Goal: Task Accomplishment & Management: Complete application form

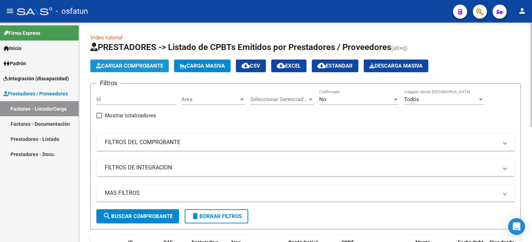
click at [126, 65] on span "Cargar Comprobante" at bounding box center [129, 66] width 67 height 6
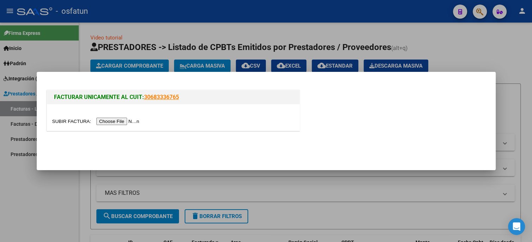
click at [138, 121] on input "file" at bounding box center [96, 121] width 89 height 7
click at [105, 122] on input "file" at bounding box center [96, 121] width 89 height 7
click at [128, 123] on input "file" at bounding box center [96, 121] width 89 height 7
click at [120, 116] on div at bounding box center [173, 117] width 253 height 26
click at [120, 118] on input "file" at bounding box center [96, 121] width 89 height 7
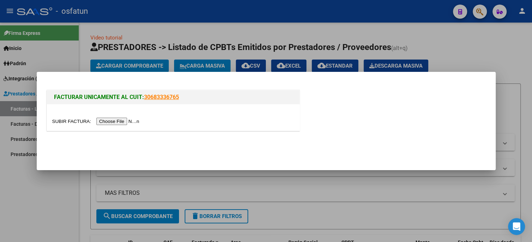
click at [135, 122] on input "file" at bounding box center [96, 121] width 89 height 7
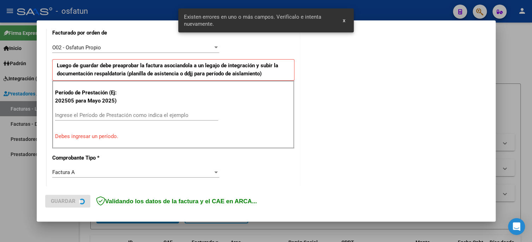
scroll to position [203, 0]
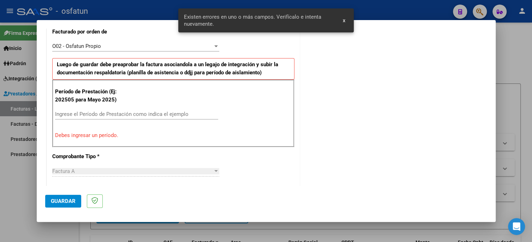
click at [89, 114] on input "Ingrese el Período de Prestación como indica el ejemplo" at bounding box center [136, 114] width 163 height 6
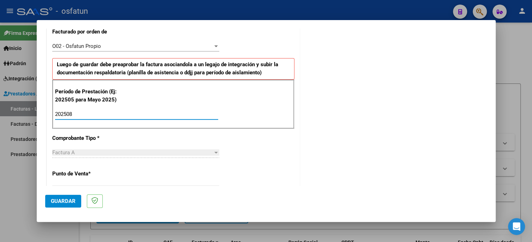
type input "202508"
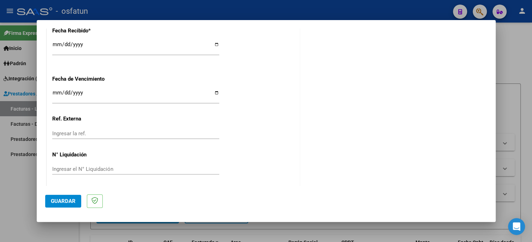
scroll to position [538, 0]
click at [49, 200] on button "Guardar" at bounding box center [63, 201] width 36 height 13
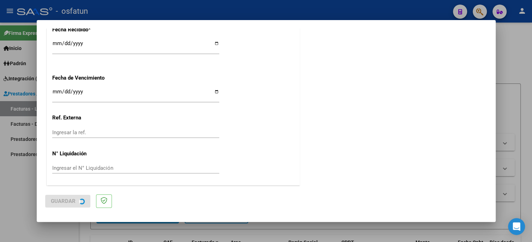
scroll to position [0, 0]
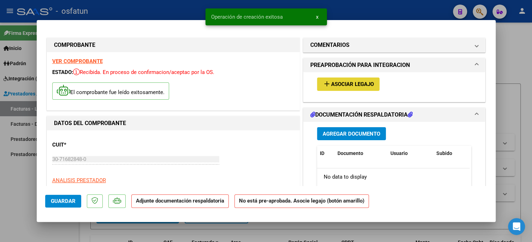
click at [325, 87] on mat-icon "add" at bounding box center [326, 84] width 8 height 8
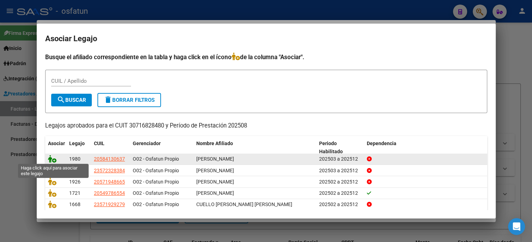
click at [49, 158] on icon at bounding box center [52, 159] width 8 height 8
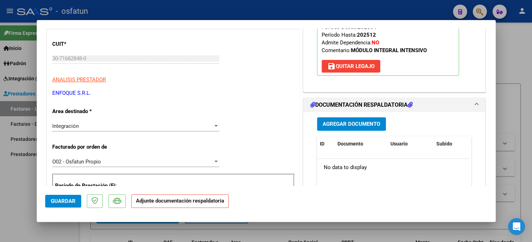
scroll to position [106, 0]
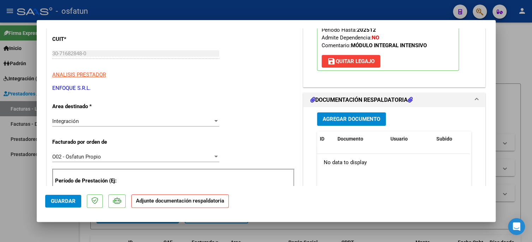
click at [362, 118] on span "Agregar Documento" at bounding box center [351, 119] width 58 height 6
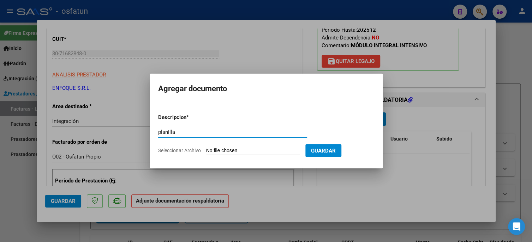
type input "planilla"
click at [236, 150] on input "Seleccionar Archivo" at bounding box center [252, 151] width 93 height 7
type input "C:\fakepath\PLANILLAS MII (1).pdf"
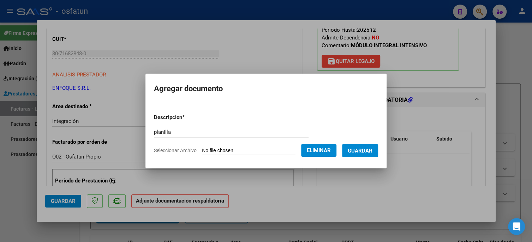
click at [360, 152] on span "Guardar" at bounding box center [360, 151] width 25 height 6
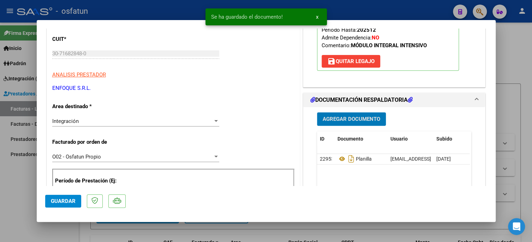
click at [341, 122] on button "Agregar Documento" at bounding box center [351, 119] width 69 height 13
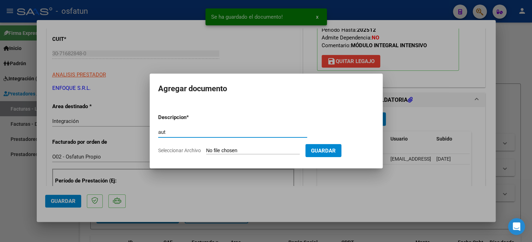
type input "aut"
click at [234, 151] on input "Seleccionar Archivo" at bounding box center [252, 151] width 93 height 7
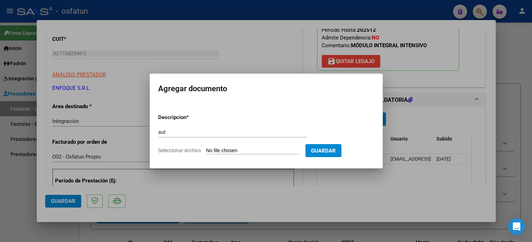
type input "C:\fakepath\ORDEN MII.pdf"
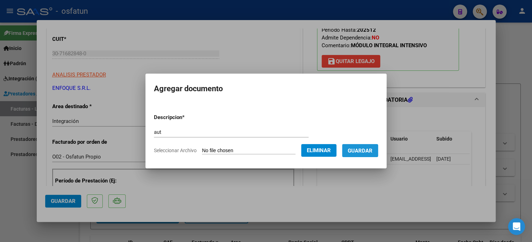
click at [372, 148] on span "Guardar" at bounding box center [360, 151] width 25 height 6
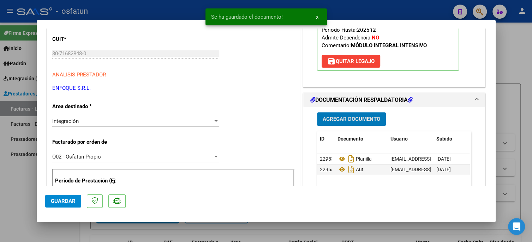
click at [64, 201] on span "Guardar" at bounding box center [63, 201] width 25 height 6
click at [11, 205] on div at bounding box center [266, 121] width 532 height 242
type input "$ 0,00"
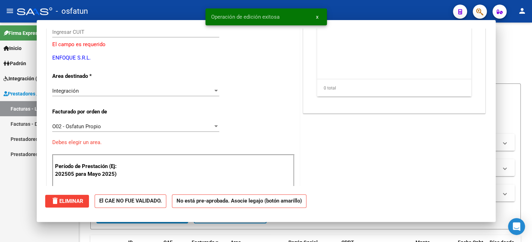
scroll to position [85, 0]
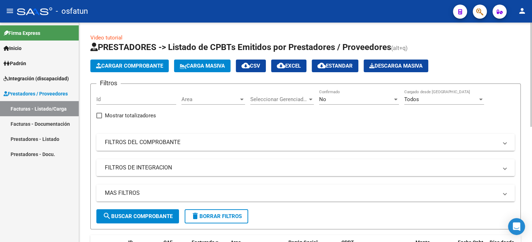
click at [144, 66] on span "Cargar Comprobante" at bounding box center [129, 66] width 67 height 6
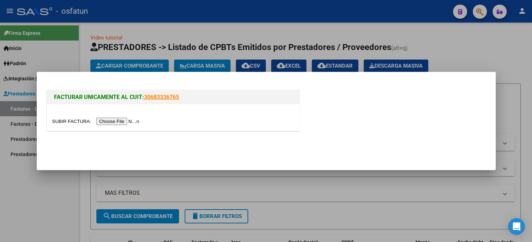
click at [124, 121] on input "file" at bounding box center [96, 121] width 89 height 7
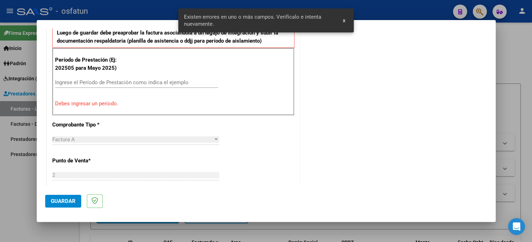
scroll to position [237, 0]
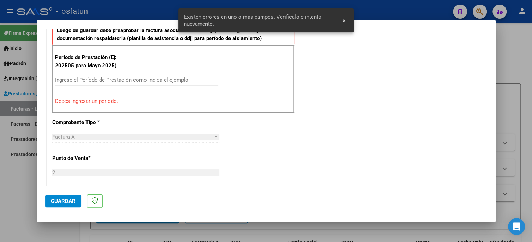
click at [104, 77] on input "Ingrese el Período de Prestación como indica el ejemplo" at bounding box center [136, 80] width 163 height 6
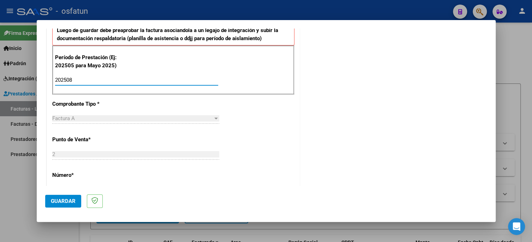
type input "202508"
click at [68, 201] on span "Guardar" at bounding box center [63, 201] width 25 height 6
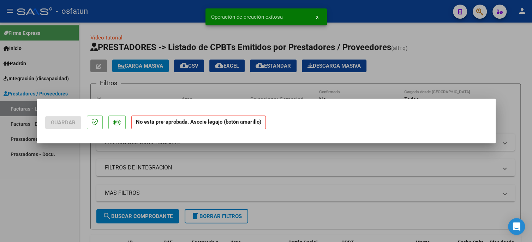
scroll to position [0, 0]
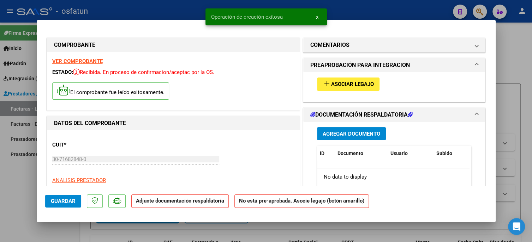
click at [331, 83] on span "Asociar Legajo" at bounding box center [352, 84] width 43 height 6
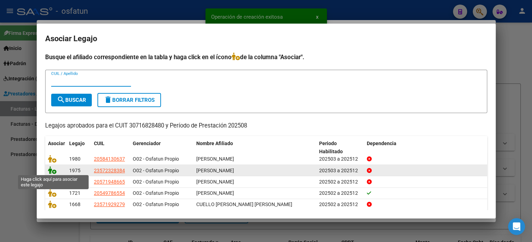
click at [55, 172] on icon at bounding box center [52, 171] width 8 height 8
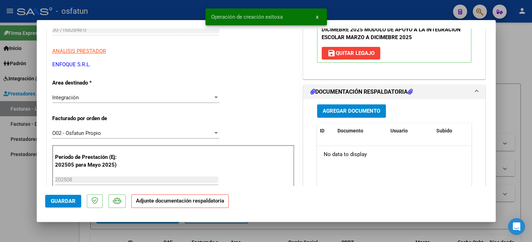
scroll to position [141, 0]
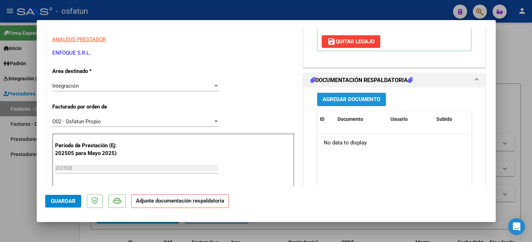
click at [354, 99] on span "Agregar Documento" at bounding box center [351, 100] width 58 height 6
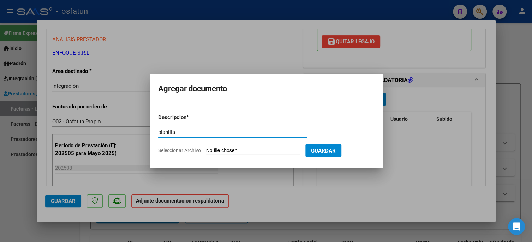
type input "planilla"
click at [254, 144] on form "Descripcion * planilla Escriba aquí una descripcion Seleccionar Archivo Guardar" at bounding box center [266, 134] width 216 height 52
click at [250, 149] on input "Seleccionar Archivo" at bounding box center [252, 151] width 93 height 7
type input "C:\fakepath\PLANILLAS MII (2).pdf"
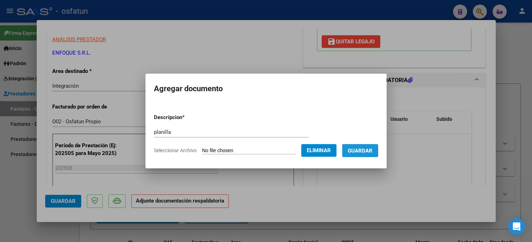
click at [361, 148] on span "Guardar" at bounding box center [360, 151] width 25 height 6
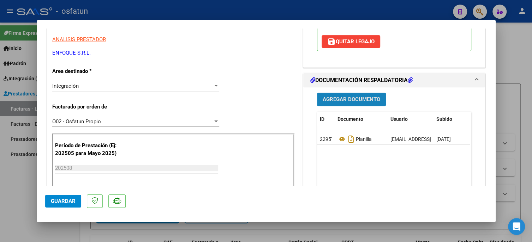
click at [333, 96] on span "Agregar Documento" at bounding box center [351, 99] width 58 height 6
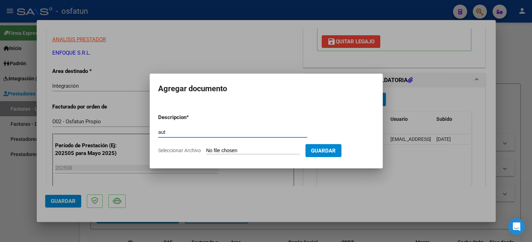
type input "aut"
click at [232, 146] on form "Descripcion * aut Escriba aquí una descripcion Seleccionar Archivo Guardar" at bounding box center [266, 134] width 216 height 52
click at [232, 150] on input "Seleccionar Archivo" at bounding box center [252, 151] width 93 height 7
type input "C:\fakepath\ORDENES (1).pdf"
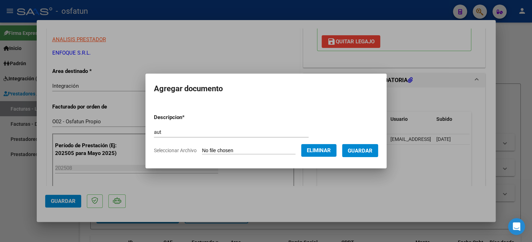
click at [366, 152] on span "Guardar" at bounding box center [360, 151] width 25 height 6
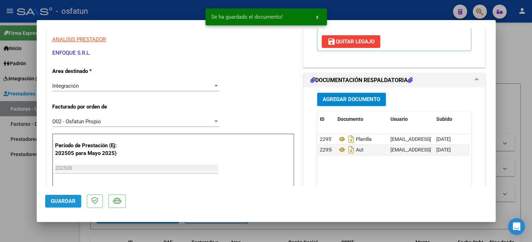
click at [55, 204] on span "Guardar" at bounding box center [63, 201] width 25 height 6
click at [20, 201] on div at bounding box center [266, 121] width 532 height 242
type input "$ 0,00"
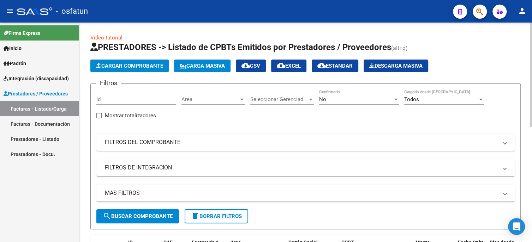
click at [109, 67] on span "Cargar Comprobante" at bounding box center [129, 66] width 67 height 6
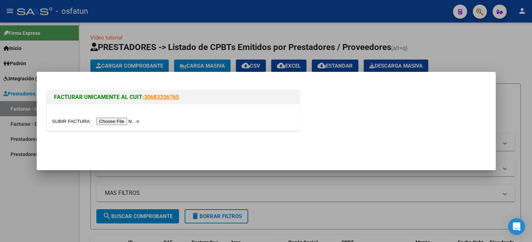
click at [131, 121] on input "file" at bounding box center [96, 121] width 89 height 7
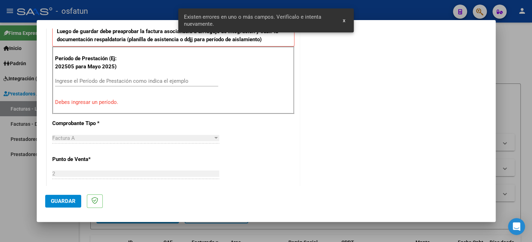
scroll to position [237, 0]
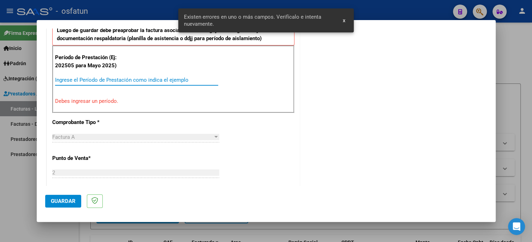
click at [103, 80] on input "Ingrese el Período de Prestación como indica el ejemplo" at bounding box center [136, 80] width 163 height 6
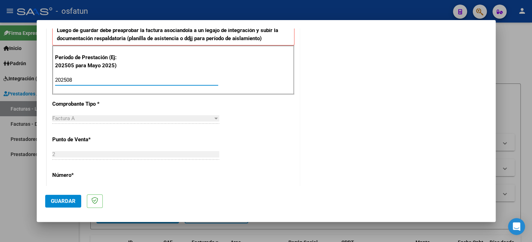
type input "202508"
click at [65, 201] on span "Guardar" at bounding box center [63, 201] width 25 height 6
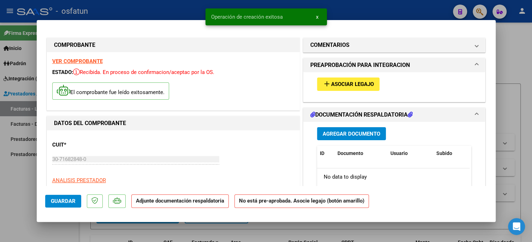
click at [326, 84] on mat-icon "add" at bounding box center [326, 84] width 8 height 8
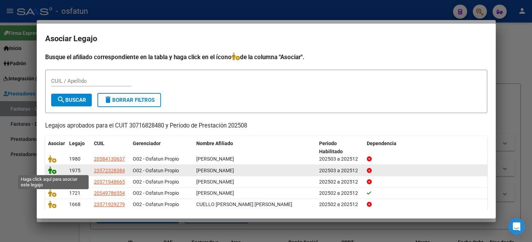
click at [50, 173] on icon at bounding box center [52, 171] width 8 height 8
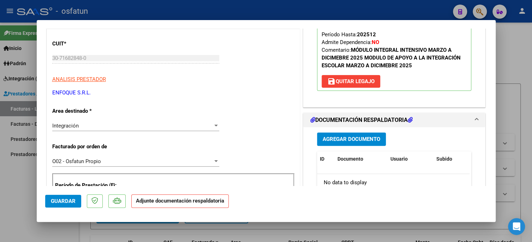
scroll to position [106, 0]
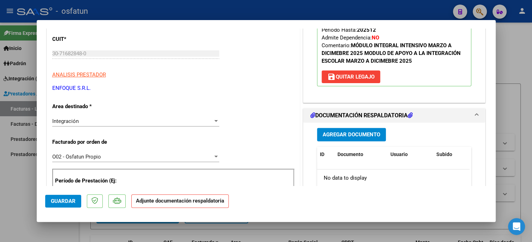
click at [358, 144] on div "Agregar Documento ID Documento Usuario Subido Acción No data to display 0 total…" at bounding box center [394, 193] width 165 height 141
click at [358, 137] on span "Agregar Documento" at bounding box center [351, 135] width 58 height 6
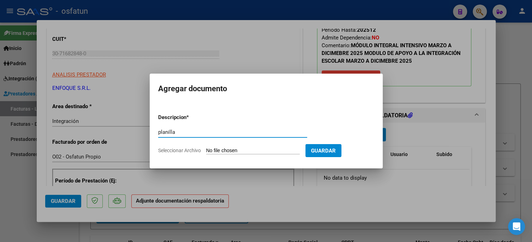
type input "planilla"
click at [238, 150] on input "Seleccionar Archivo" at bounding box center [252, 151] width 93 height 7
type input "C:\fakepath\PLANILLA MIE (1).pdf"
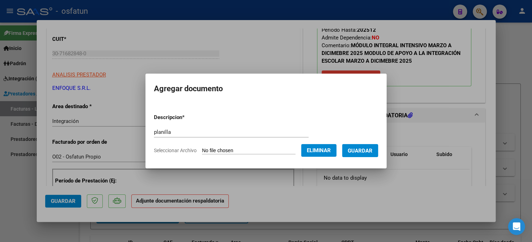
click at [366, 150] on span "Guardar" at bounding box center [360, 151] width 25 height 6
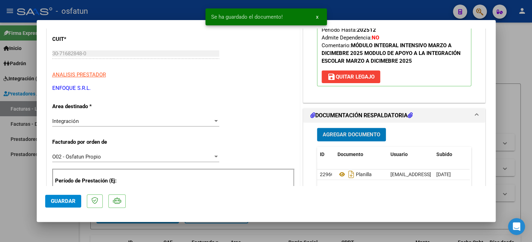
click at [332, 138] on button "Agregar Documento" at bounding box center [351, 134] width 69 height 13
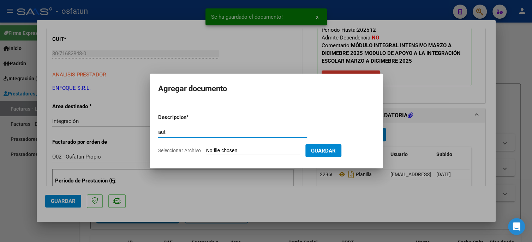
type input "aut"
click at [290, 148] on input "Seleccionar Archivo" at bounding box center [252, 151] width 93 height 7
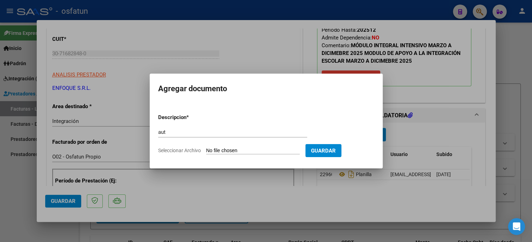
type input "C:\fakepath\ORDENES (1).pdf"
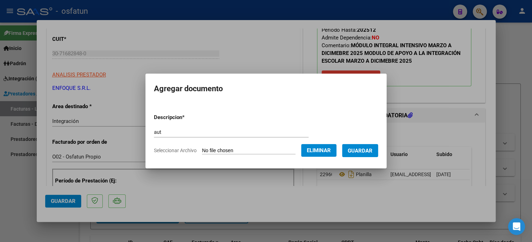
click at [366, 151] on span "Guardar" at bounding box center [360, 151] width 25 height 6
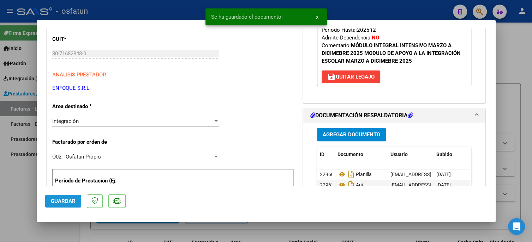
click at [64, 202] on span "Guardar" at bounding box center [63, 201] width 25 height 6
click at [10, 186] on div at bounding box center [266, 121] width 532 height 242
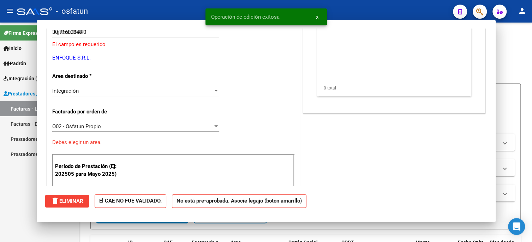
type input "$ 0,00"
